Goal: Information Seeking & Learning: Check status

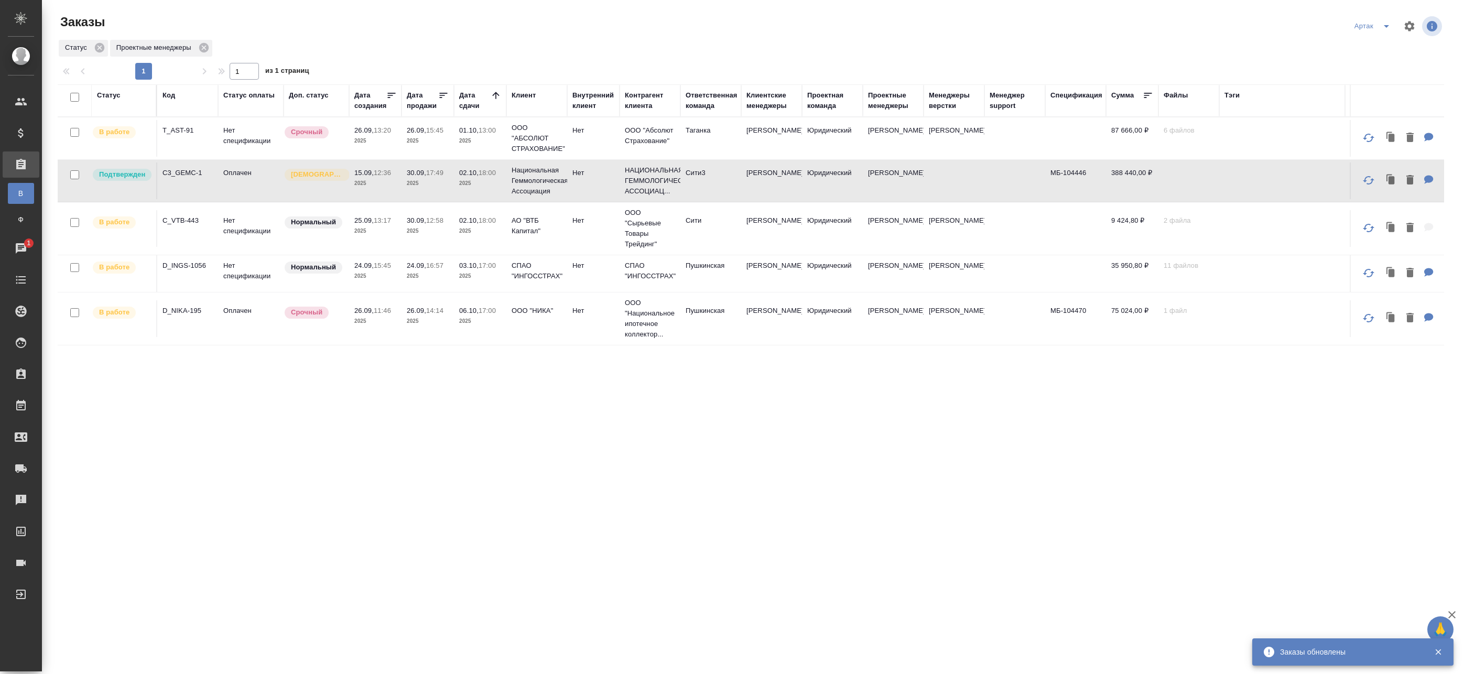
click at [1380, 23] on icon "split button" at bounding box center [1386, 26] width 13 height 13
click at [932, 45] on div "Статус Проектные менеджеры" at bounding box center [751, 48] width 1387 height 19
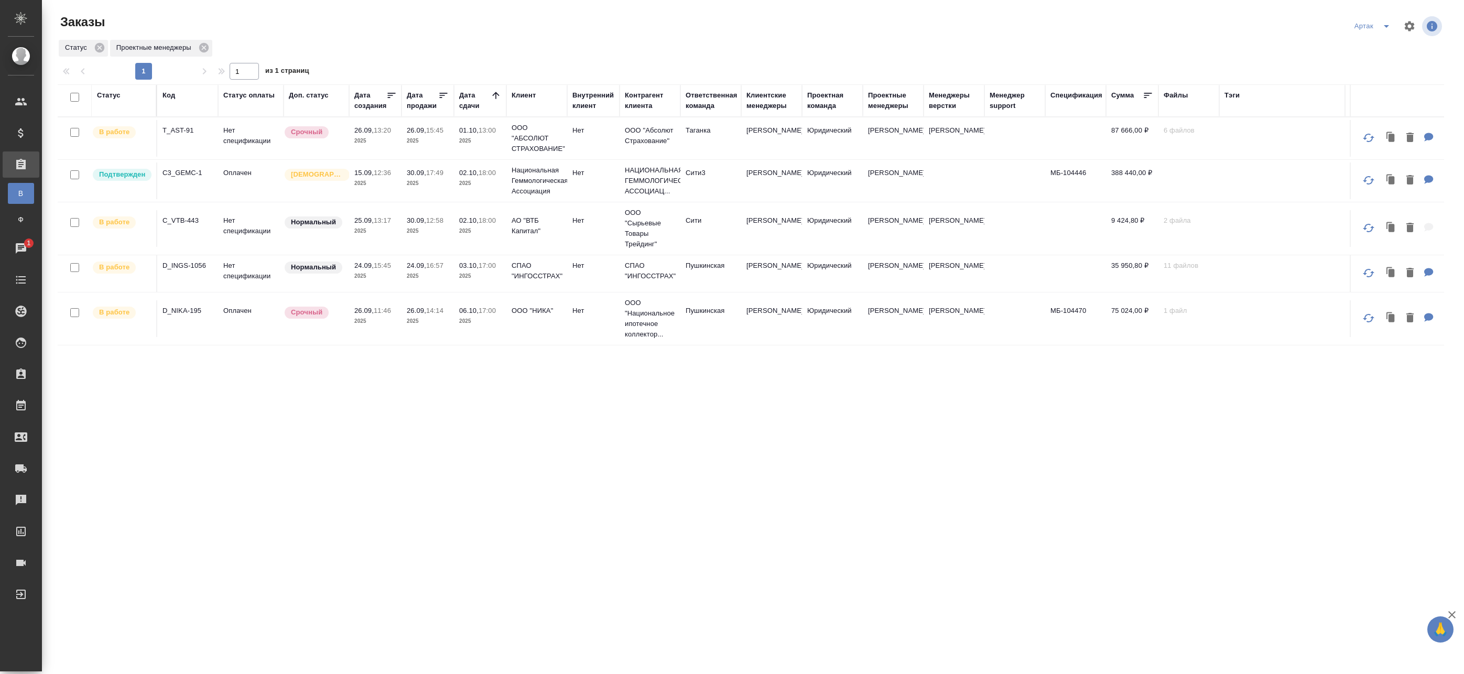
click at [491, 137] on p "2025" at bounding box center [480, 141] width 42 height 10
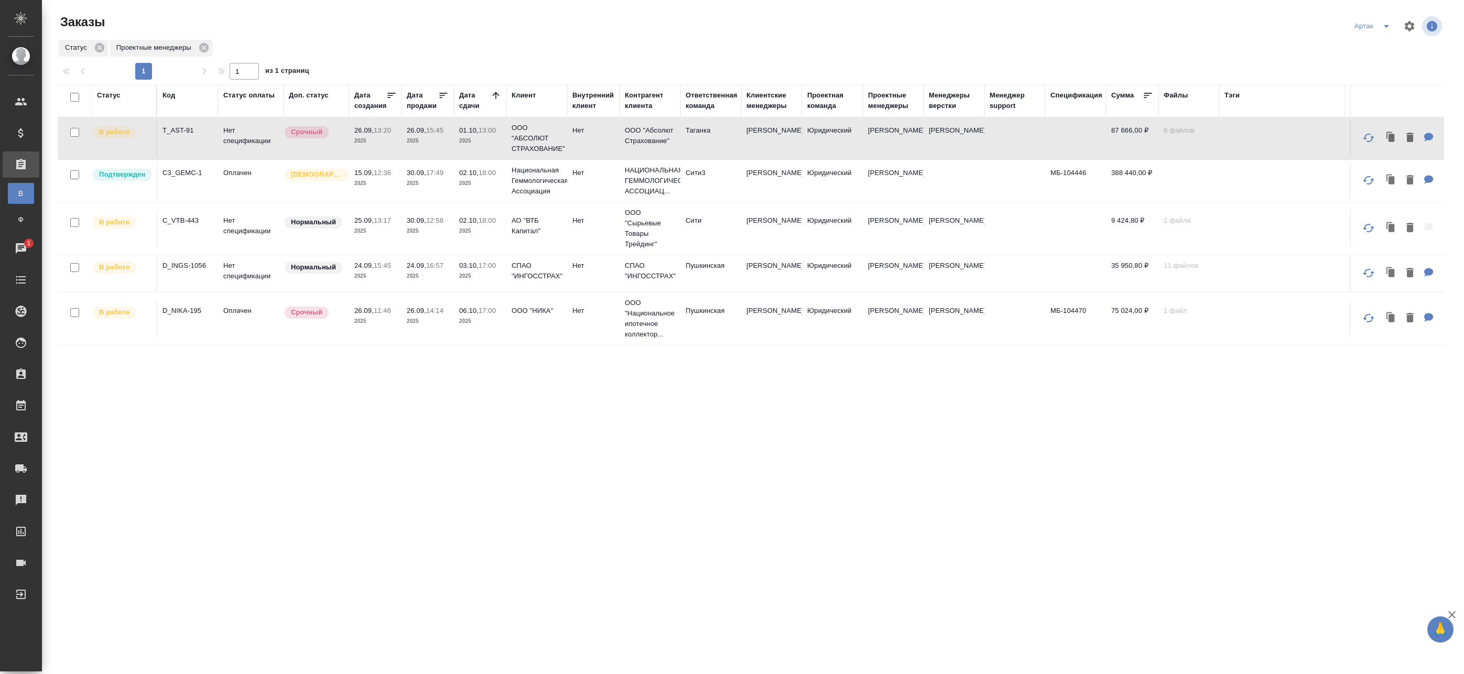
click at [483, 225] on span "02.10, 18:00" at bounding box center [480, 220] width 42 height 10
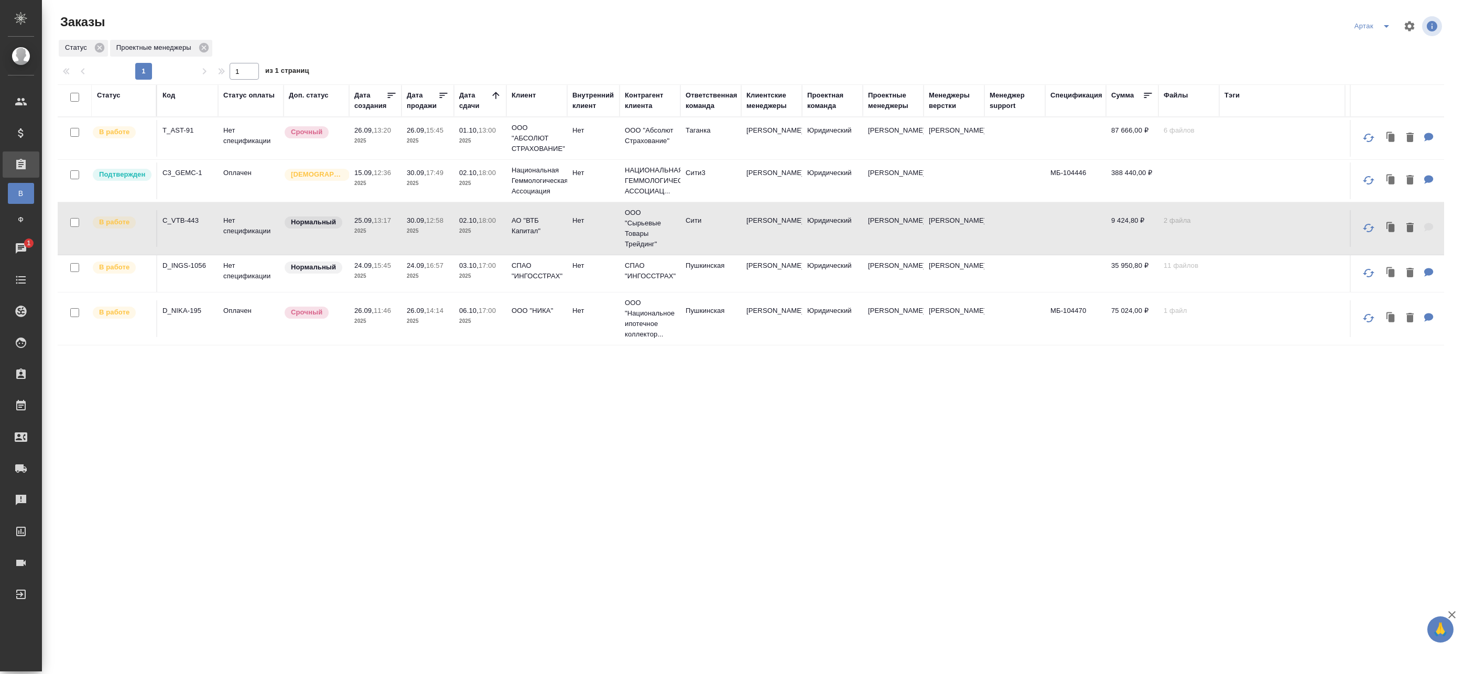
click at [495, 276] on p "2025" at bounding box center [480, 276] width 42 height 10
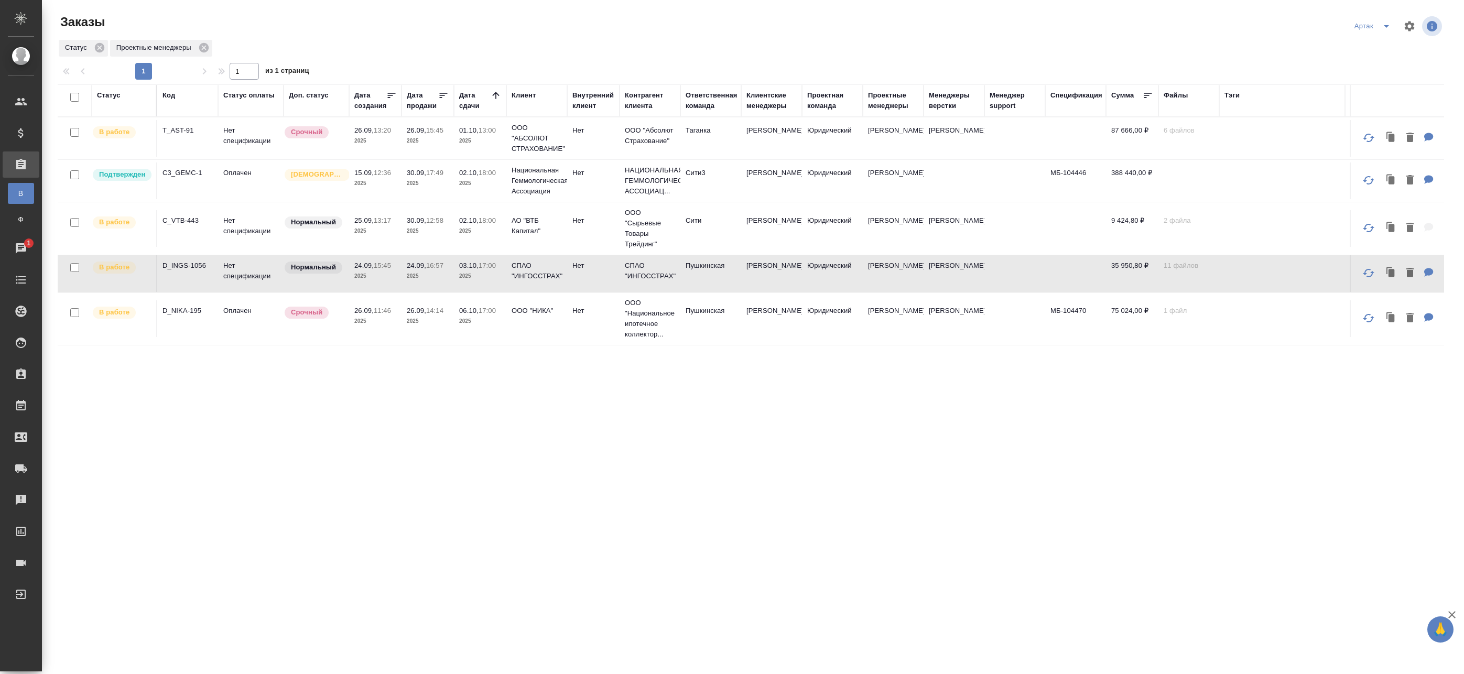
click at [495, 309] on p "17:00" at bounding box center [487, 311] width 17 height 8
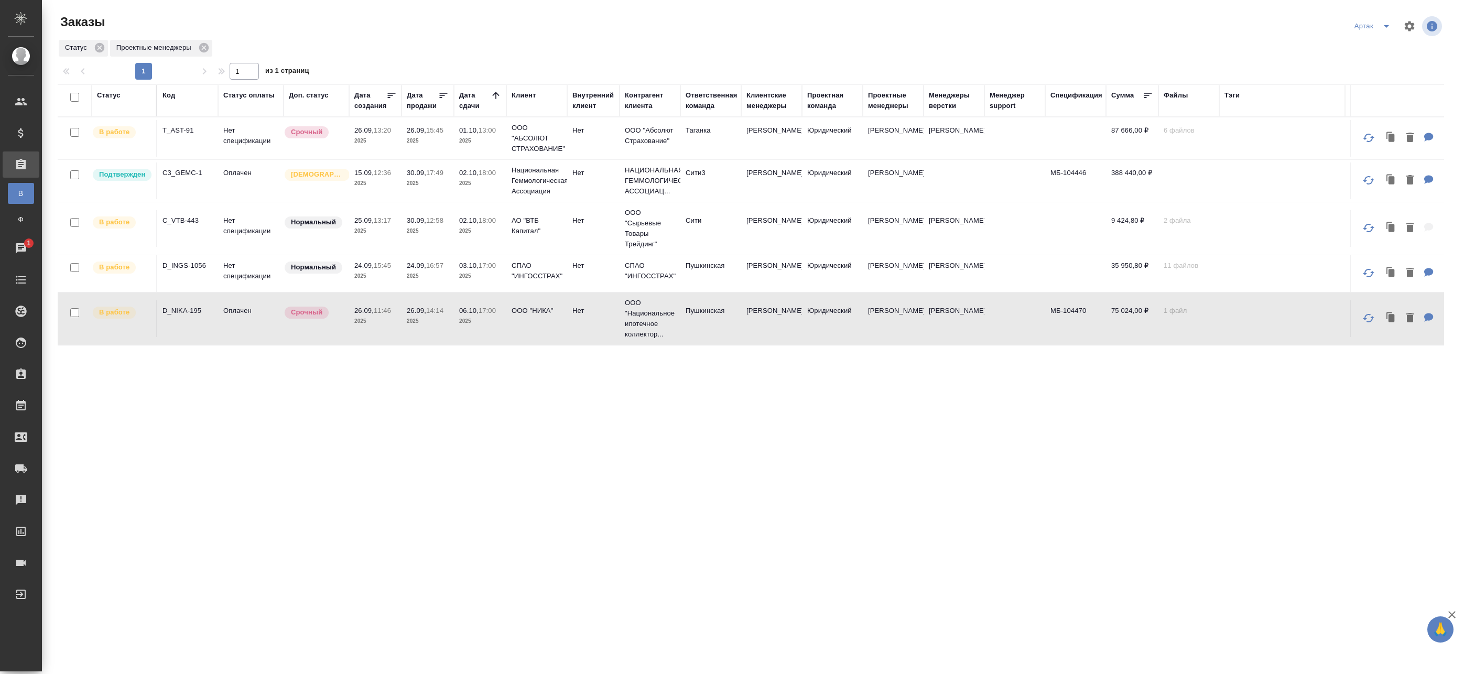
click at [496, 128] on p "13:00" at bounding box center [487, 130] width 17 height 8
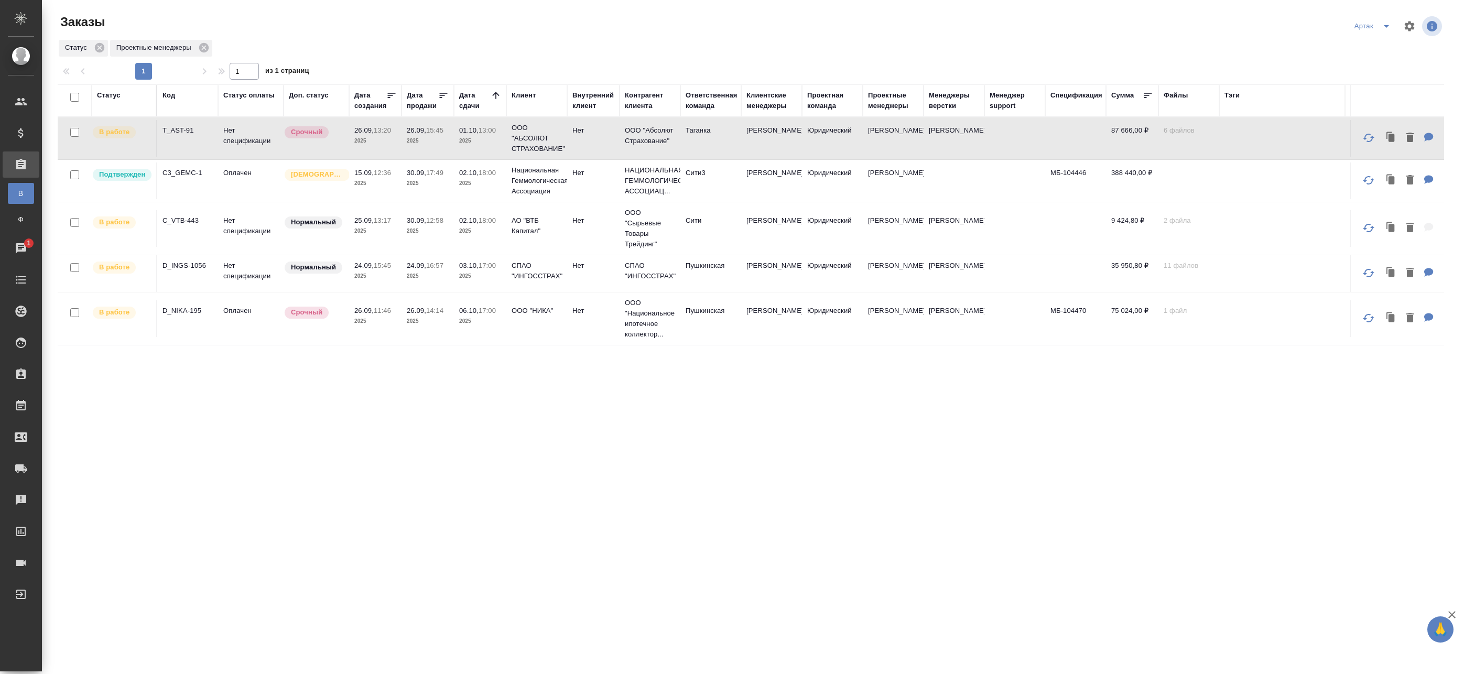
click at [1012, 338] on tr "В работе D_NIKA-195 Оплачен Срочный 26.09, 11:46 2025 26.09, 14:14 2025 06.10, …" at bounding box center [812, 319] width 1508 height 53
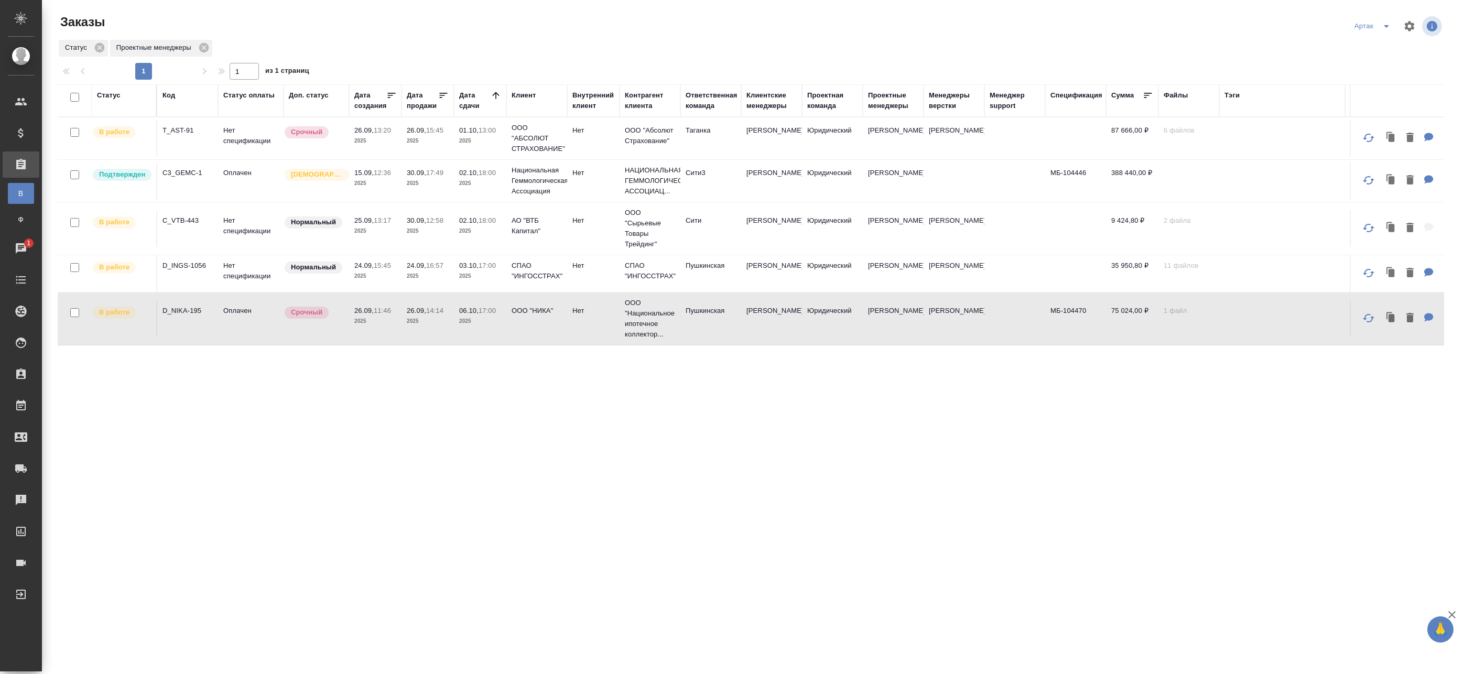
click at [1120, 277] on td "35 950,80 ₽" at bounding box center [1132, 273] width 52 height 37
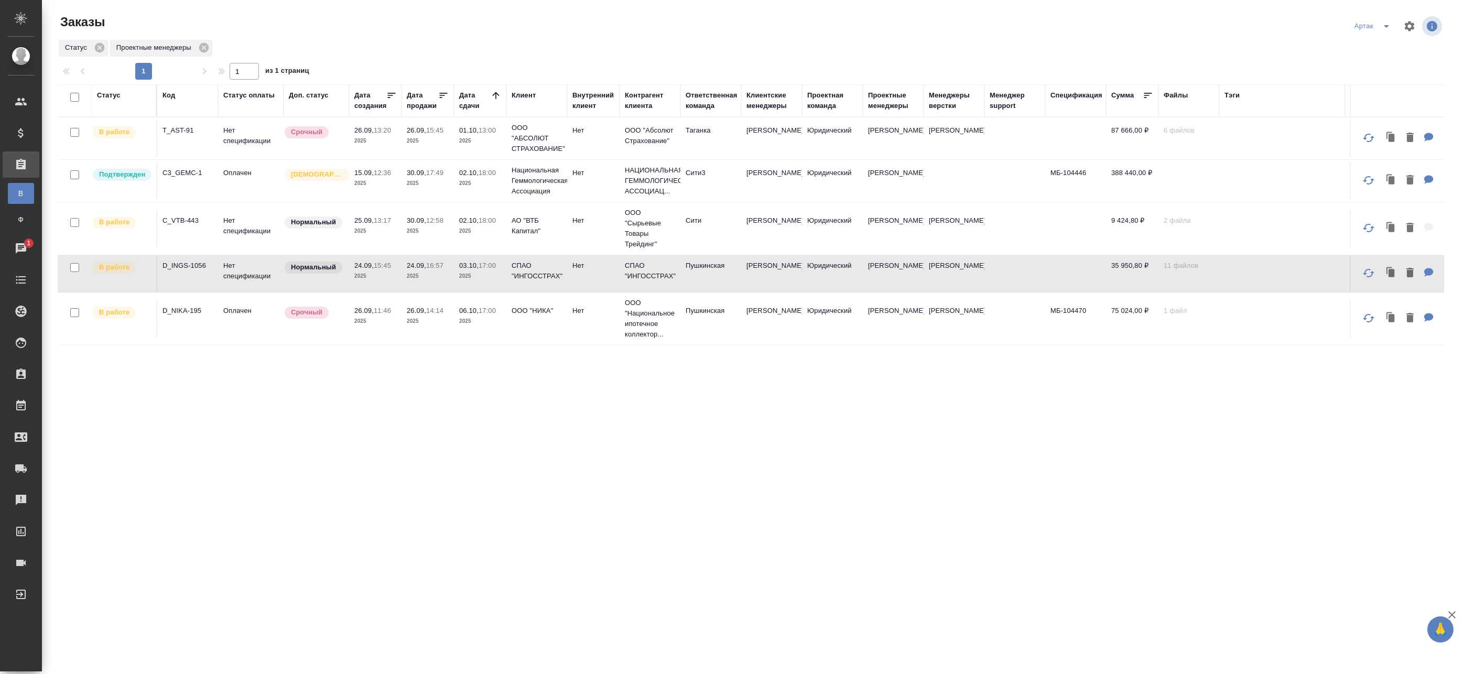
click at [1086, 235] on td at bounding box center [1075, 228] width 61 height 37
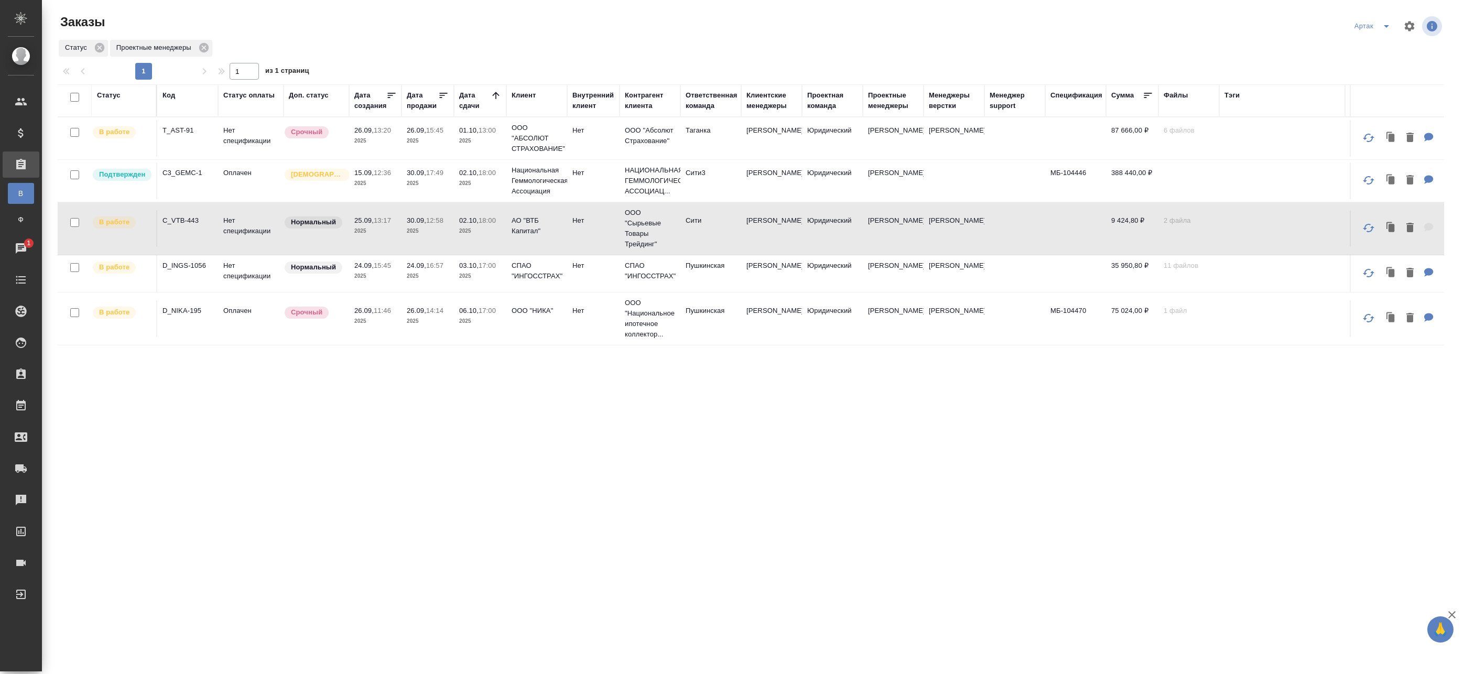
click at [1021, 182] on td at bounding box center [1015, 181] width 61 height 37
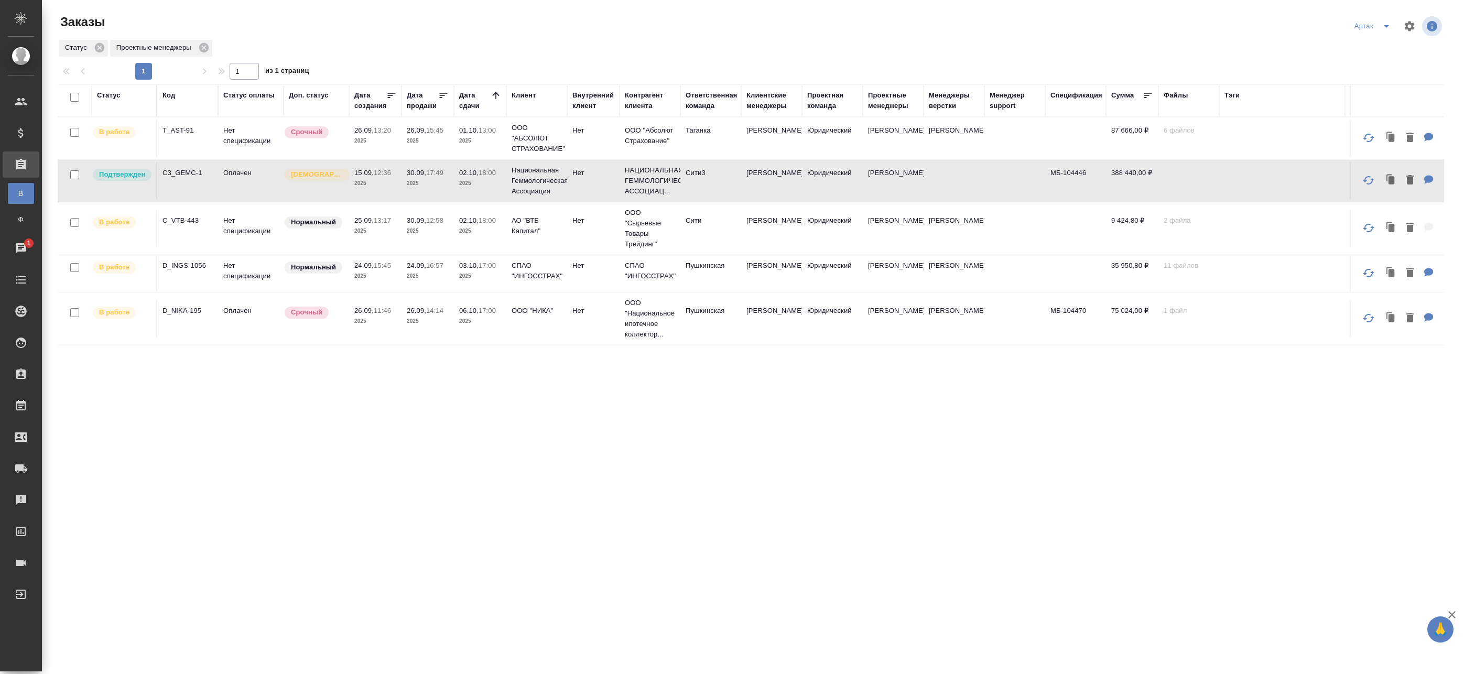
click at [1067, 134] on td at bounding box center [1075, 138] width 61 height 37
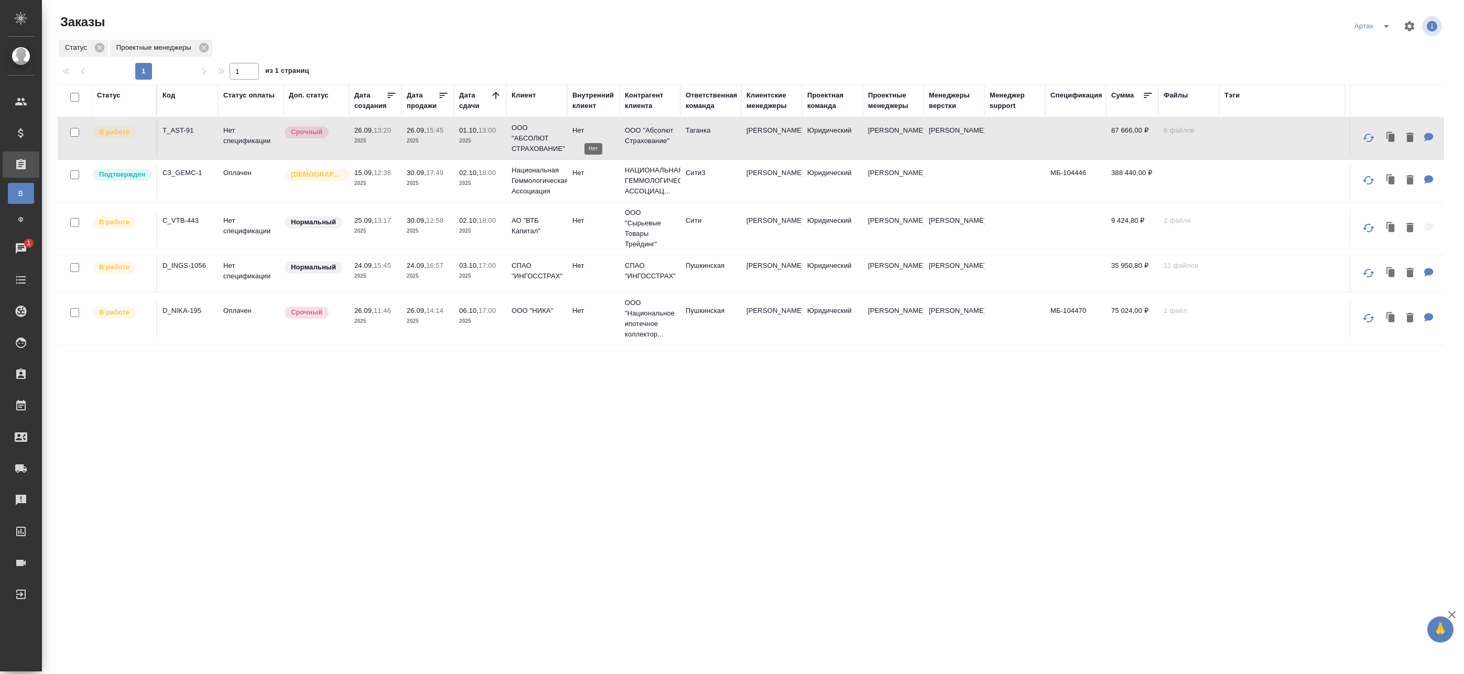
click at [588, 135] on p "Нет" at bounding box center [594, 130] width 42 height 10
click at [239, 97] on div "Статус оплаты" at bounding box center [248, 95] width 51 height 10
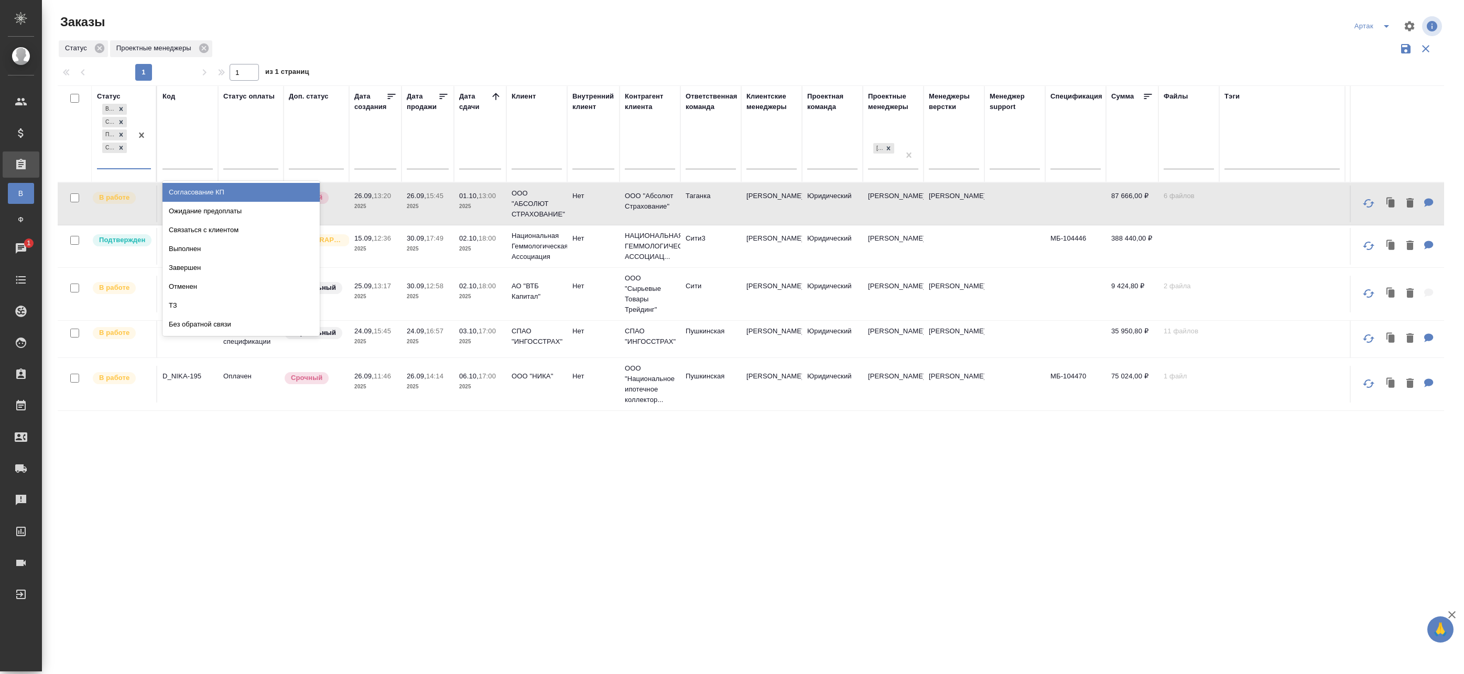
click at [137, 167] on div at bounding box center [141, 135] width 19 height 67
click at [505, 156] on th "Дата сдачи" at bounding box center [480, 133] width 52 height 96
click at [1381, 26] on icon "split button" at bounding box center [1386, 26] width 13 height 13
click at [1370, 44] on li "leagal" at bounding box center [1366, 47] width 45 height 17
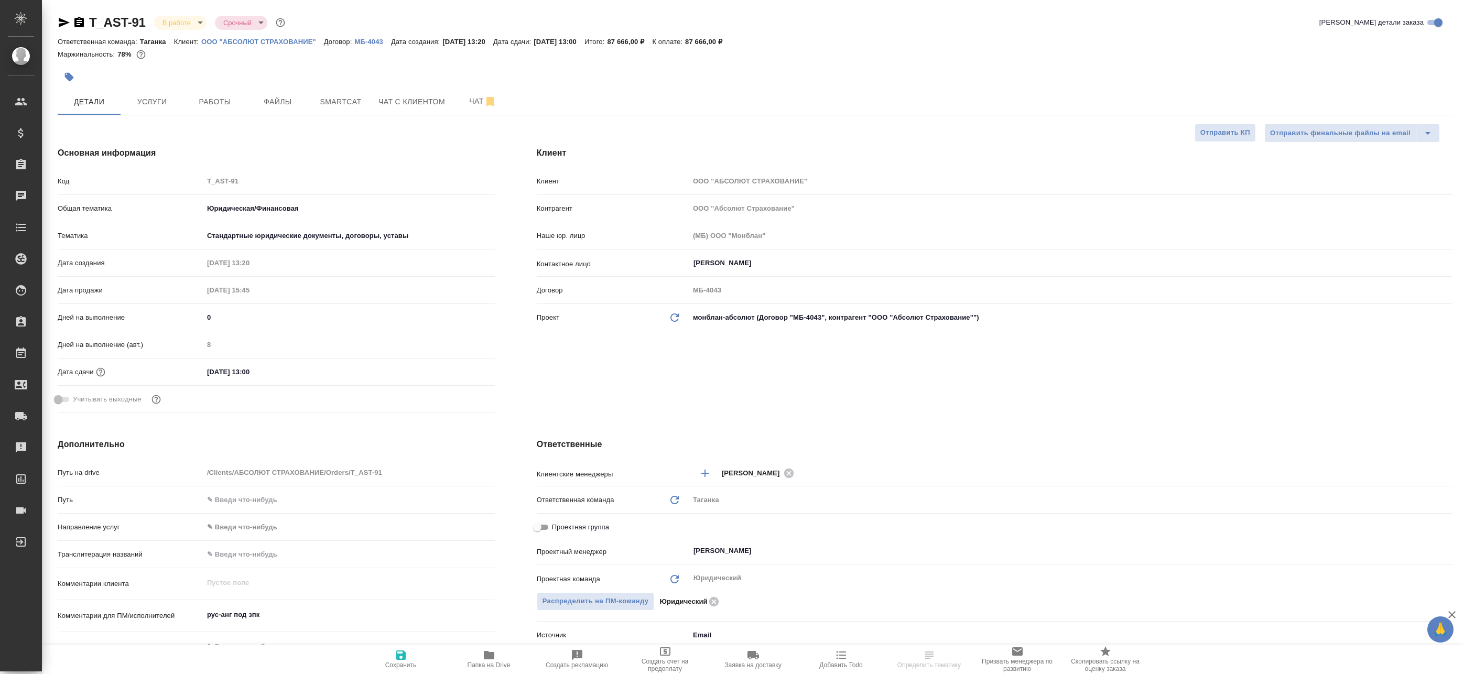
select select "RU"
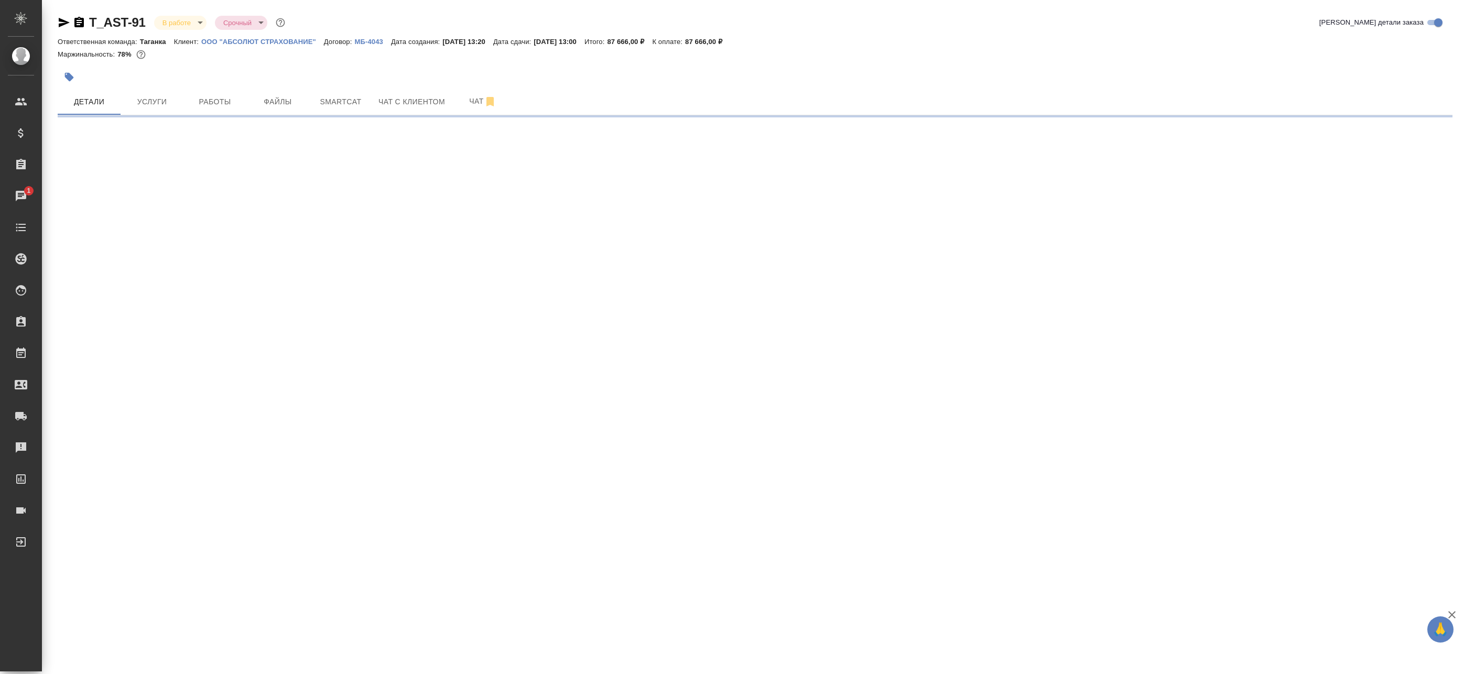
select select "RU"
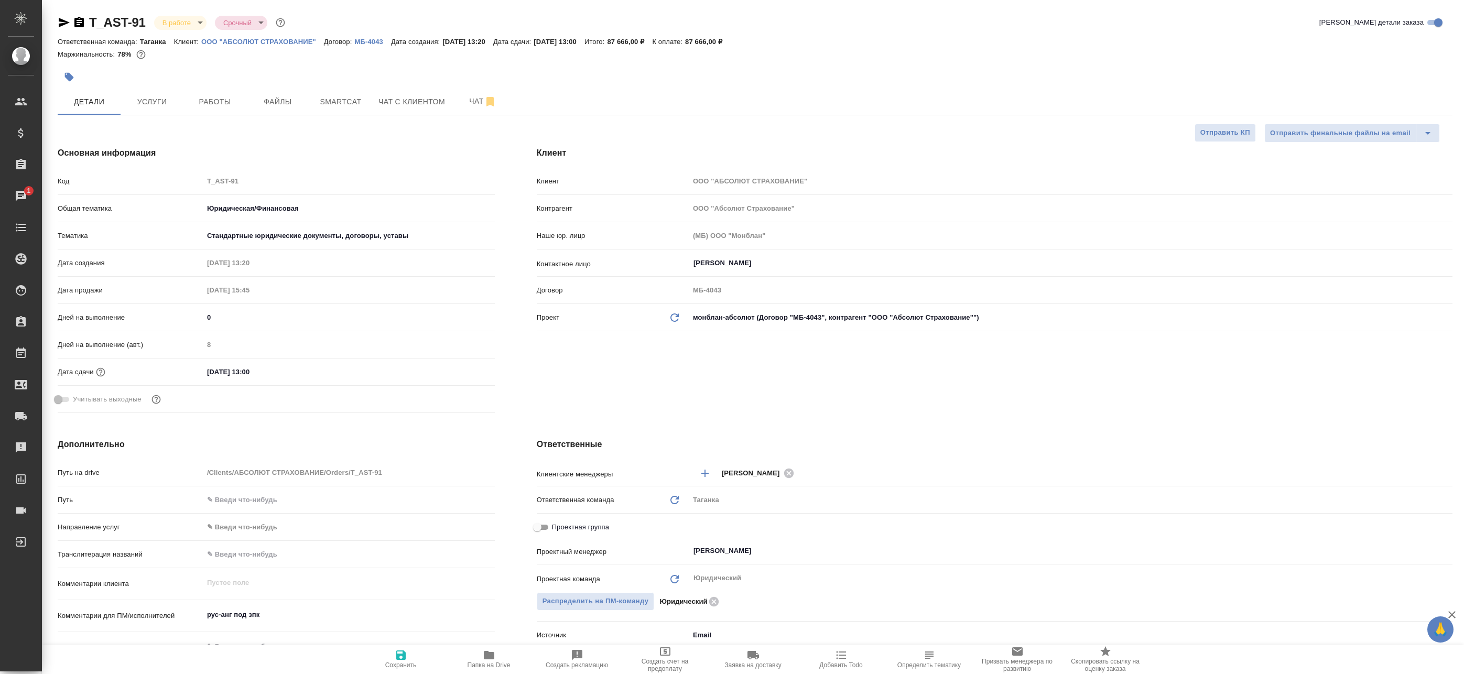
type textarea "x"
click at [230, 100] on span "Работы" at bounding box center [215, 101] width 50 height 13
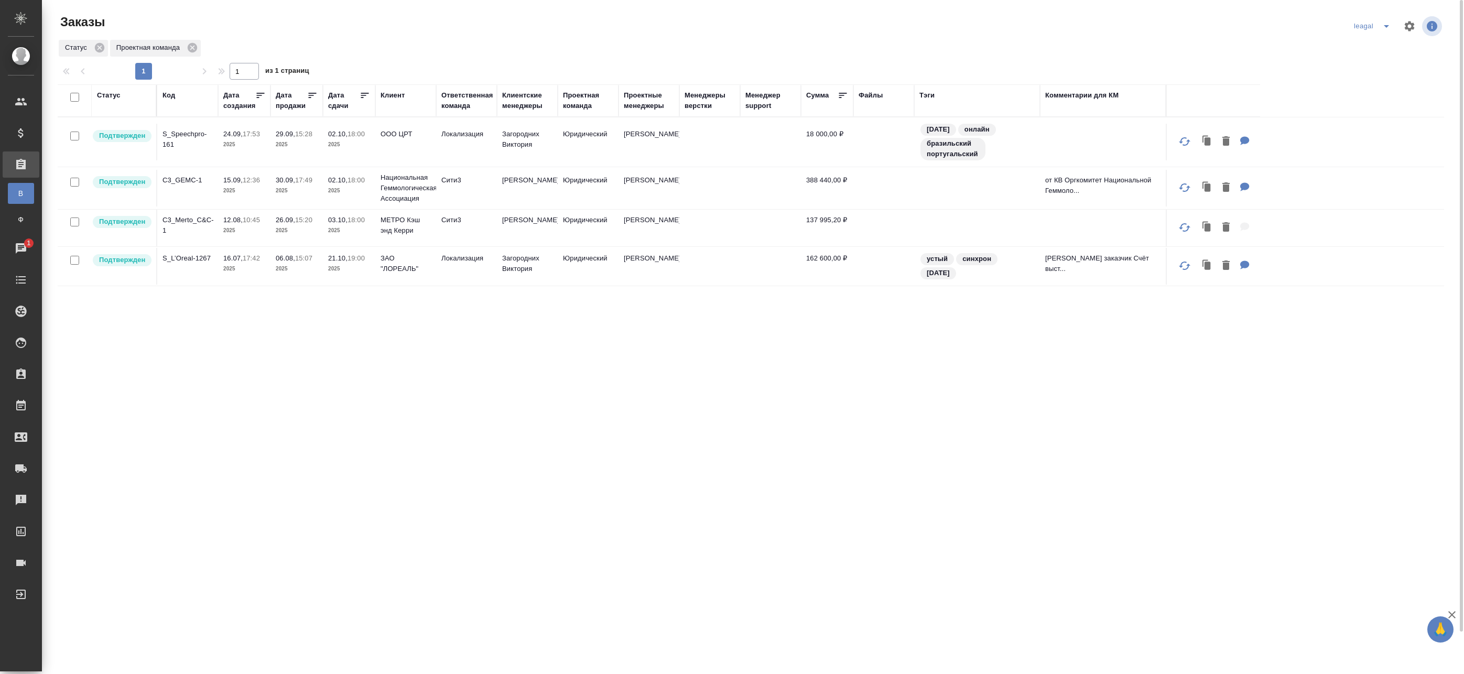
click at [763, 193] on td at bounding box center [770, 188] width 61 height 37
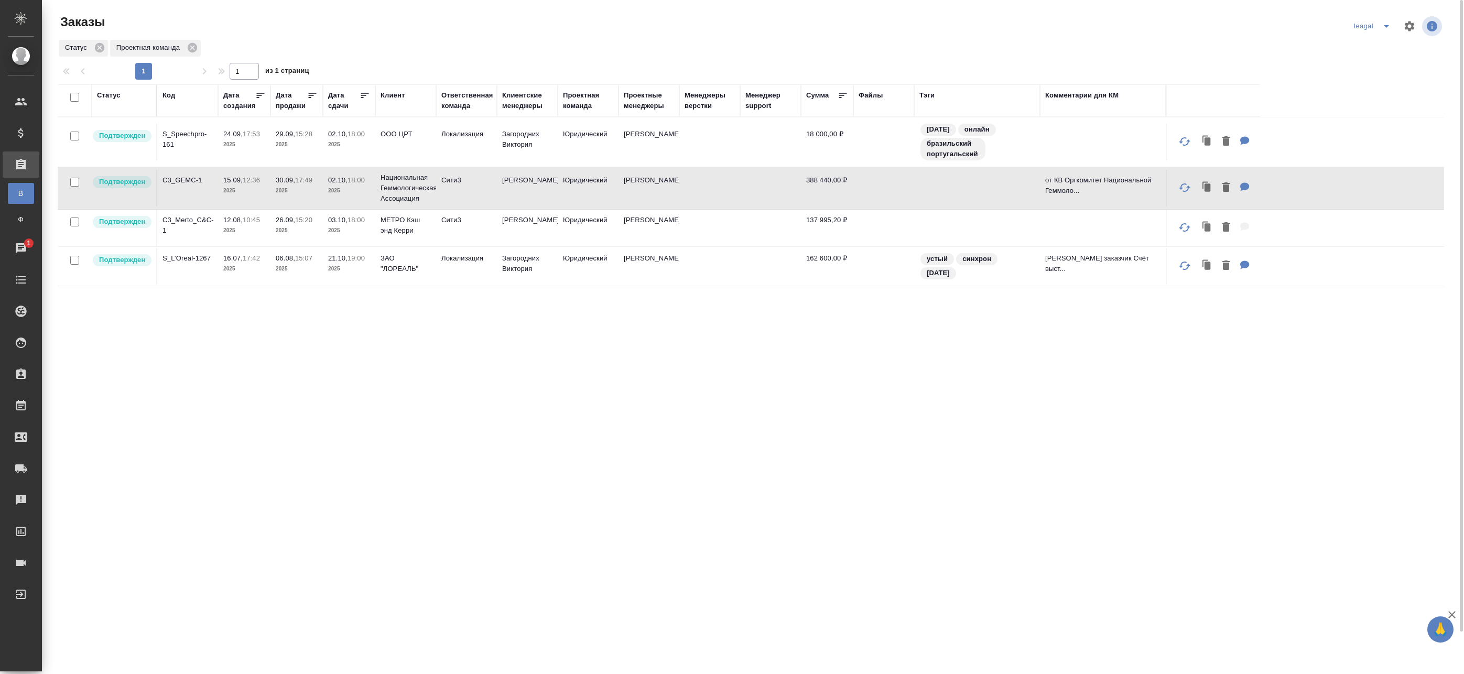
click at [609, 386] on div "Статус Код Дата создания Дата продажи Дата сдачи Клиент Ответственная команда К…" at bounding box center [751, 398] width 1387 height 629
click at [120, 98] on div "Статус" at bounding box center [109, 95] width 24 height 10
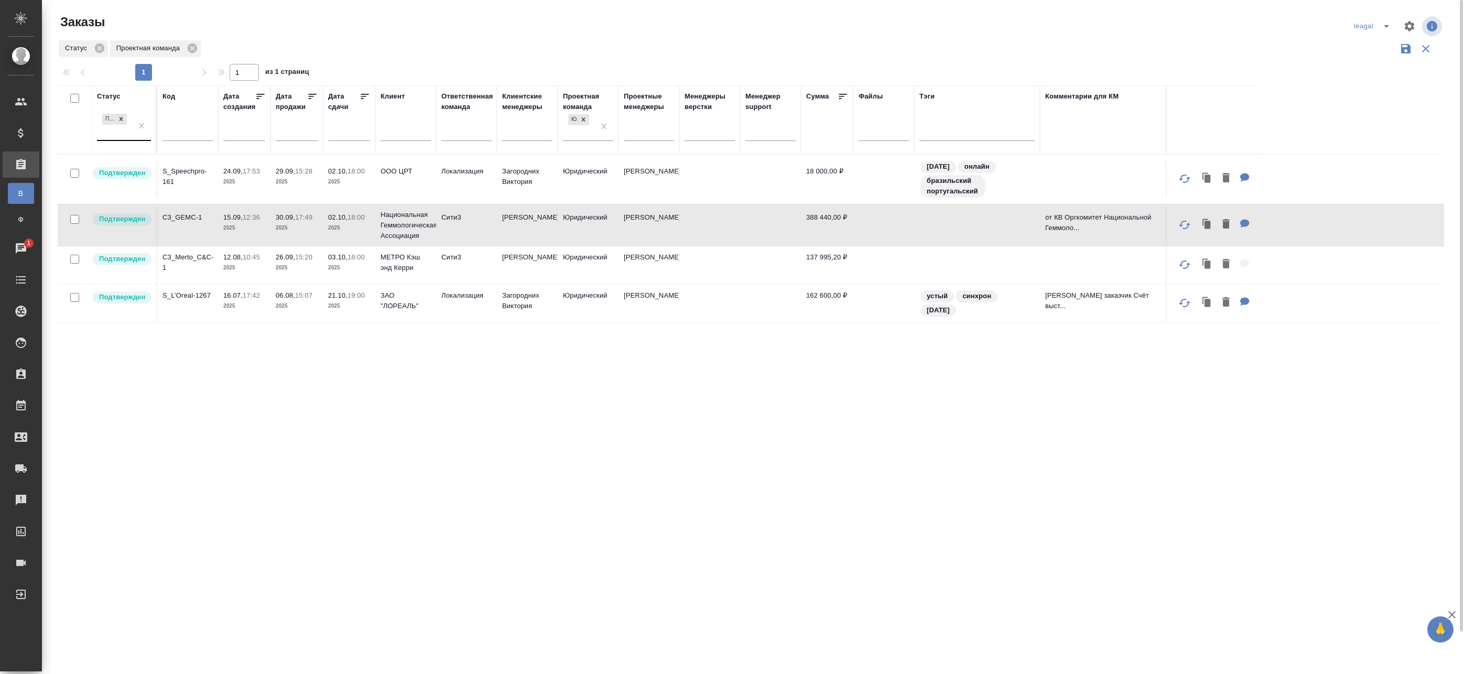
click at [116, 132] on div "Подтвержден" at bounding box center [114, 126] width 35 height 28
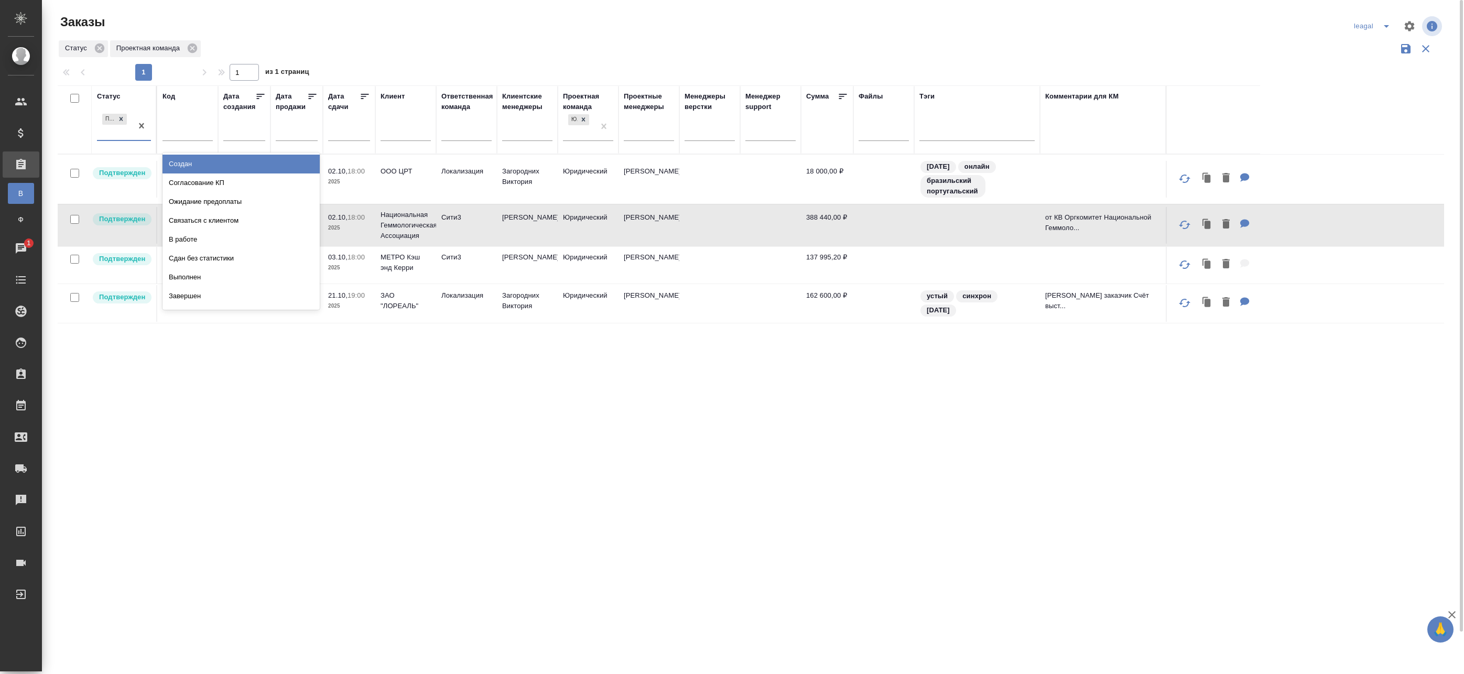
click at [180, 162] on div "Создан" at bounding box center [241, 164] width 157 height 19
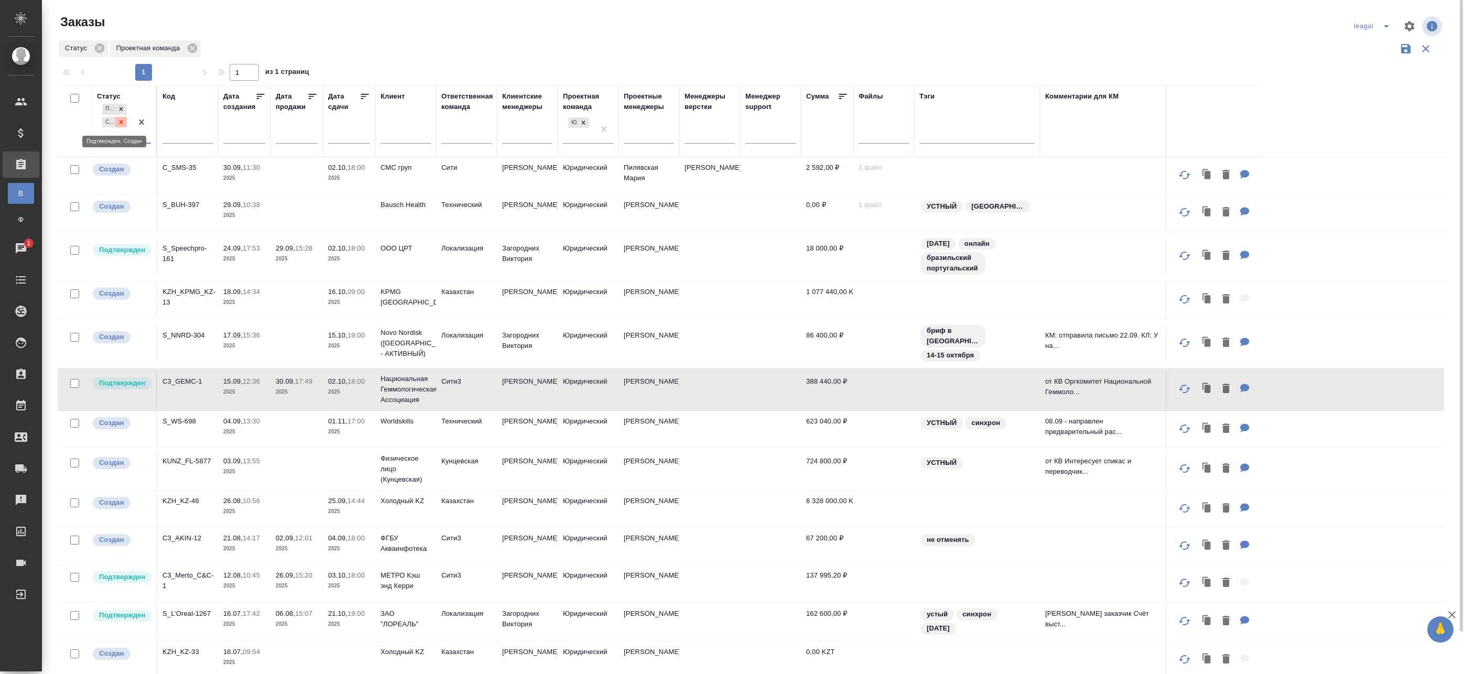
click at [123, 124] on icon at bounding box center [120, 121] width 7 height 7
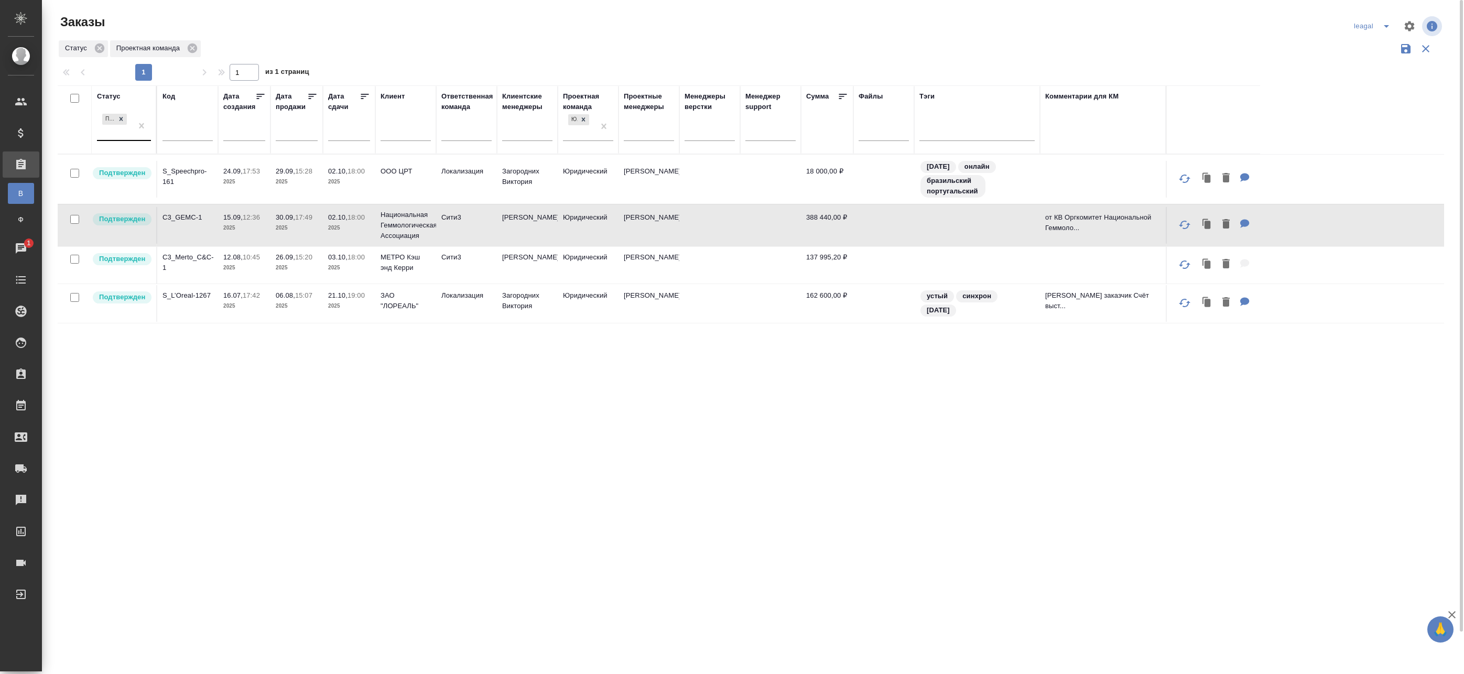
click at [420, 430] on div "Статус Подтвержден Код Дата создания Дата продажи Дата сдачи Клиент Ответственн…" at bounding box center [751, 399] width 1387 height 629
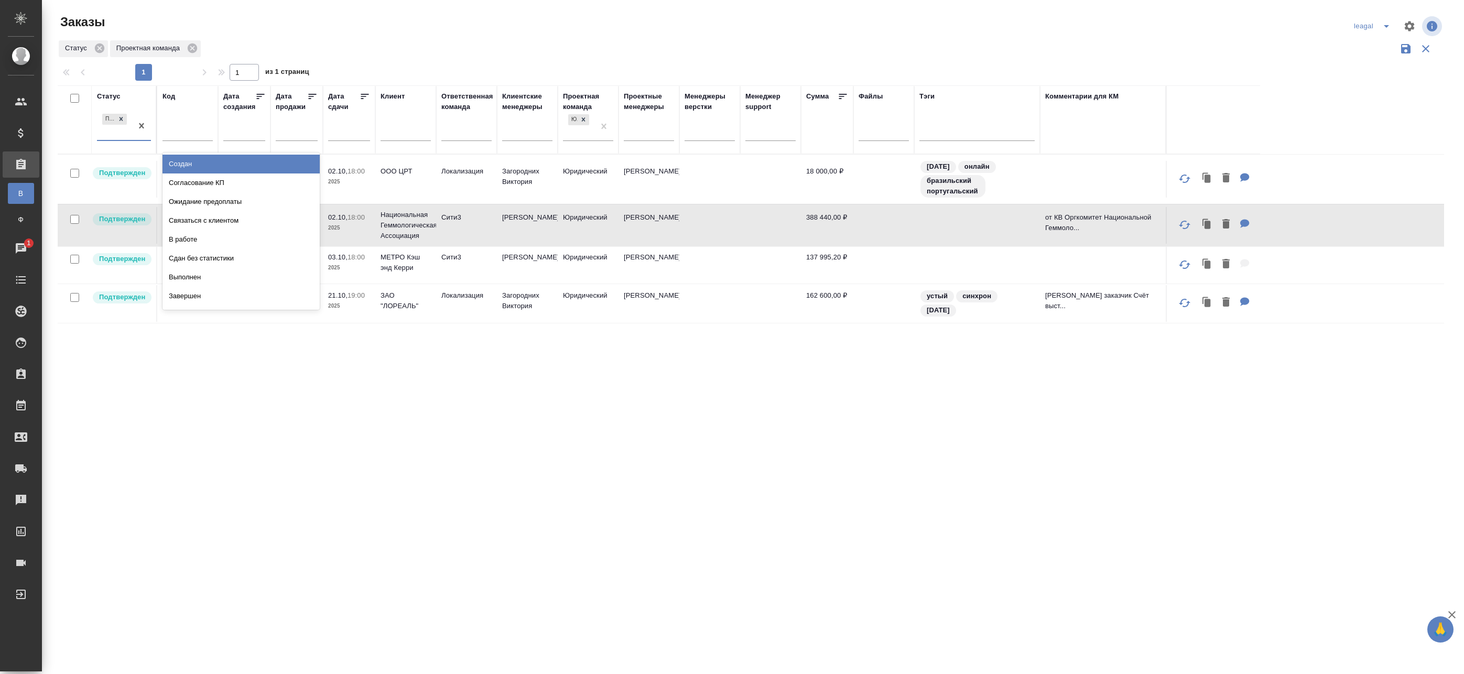
click at [122, 138] on div "Подтвержден" at bounding box center [114, 126] width 35 height 28
click at [204, 164] on div "Создан" at bounding box center [241, 164] width 157 height 19
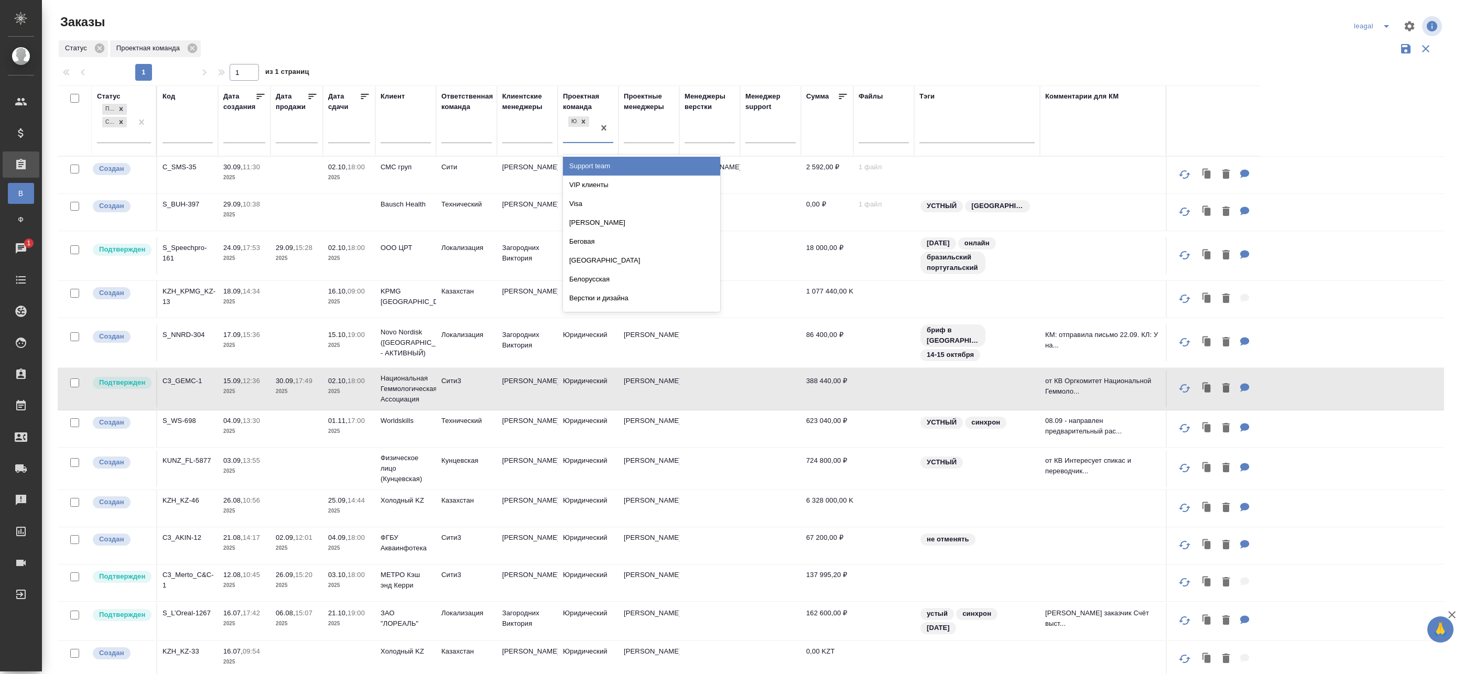
click at [587, 134] on div "Юридический" at bounding box center [578, 128] width 31 height 28
